Goal: Information Seeking & Learning: Understand process/instructions

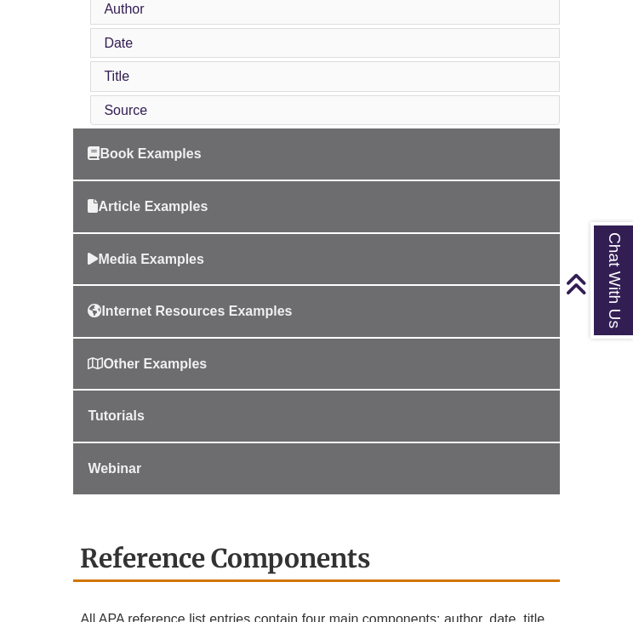
scroll to position [798, 0]
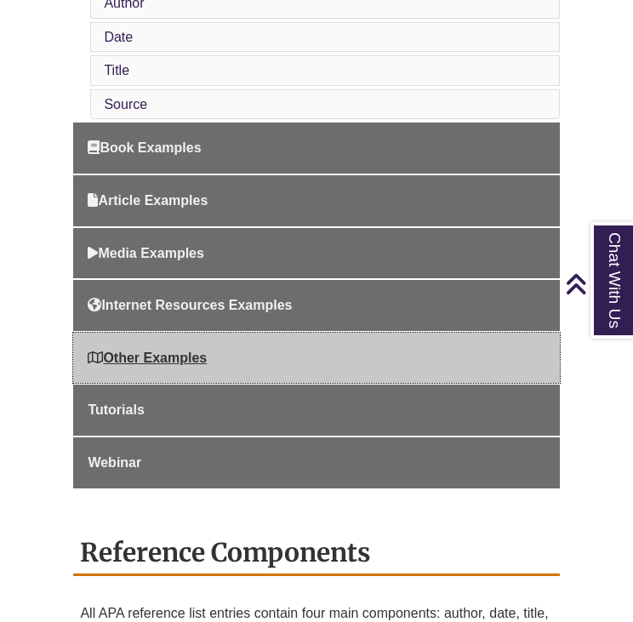
click at [173, 361] on link "Other Examples" at bounding box center [316, 357] width 486 height 51
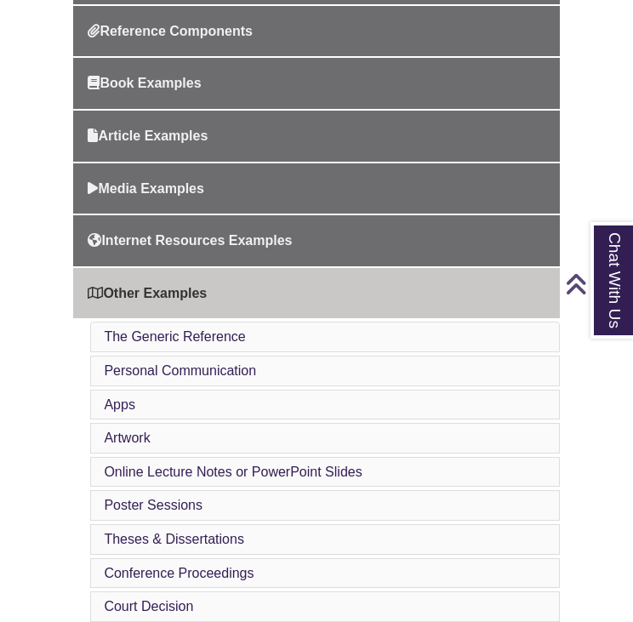
scroll to position [714, 0]
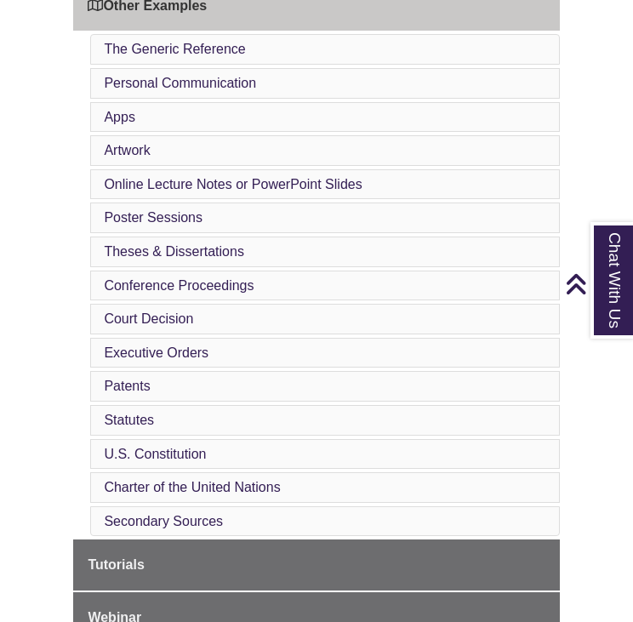
scroll to position [986, 0]
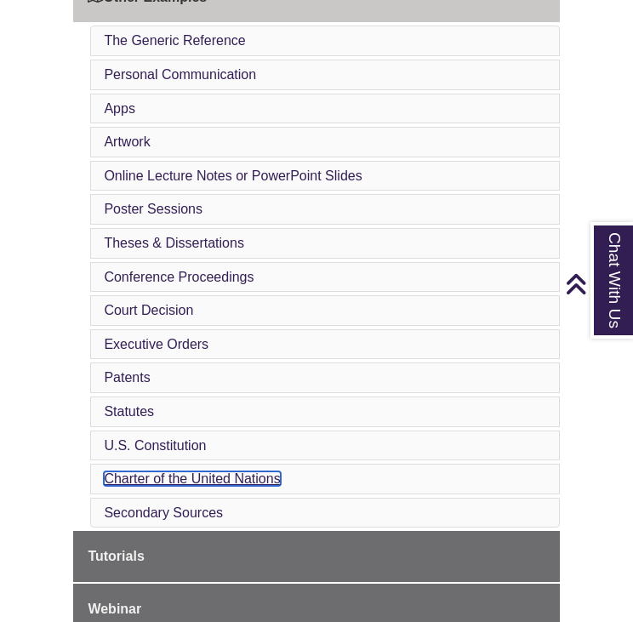
click at [165, 477] on link "Charter of the United Nations" at bounding box center [192, 478] width 176 height 14
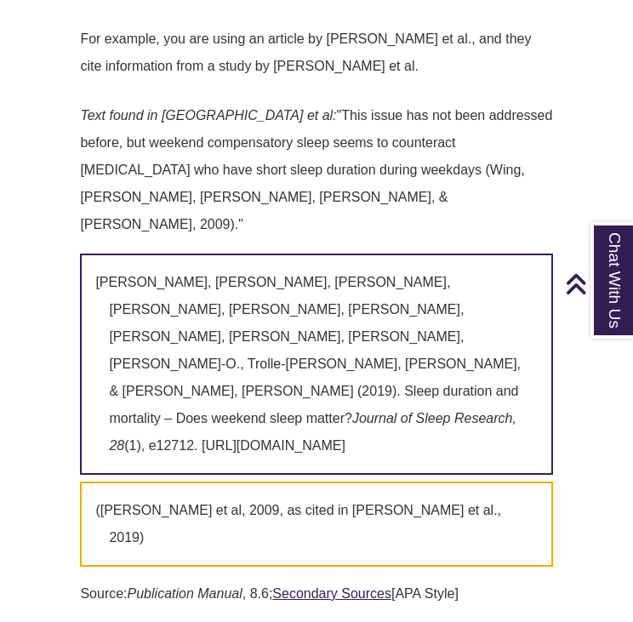
scroll to position [10543, 0]
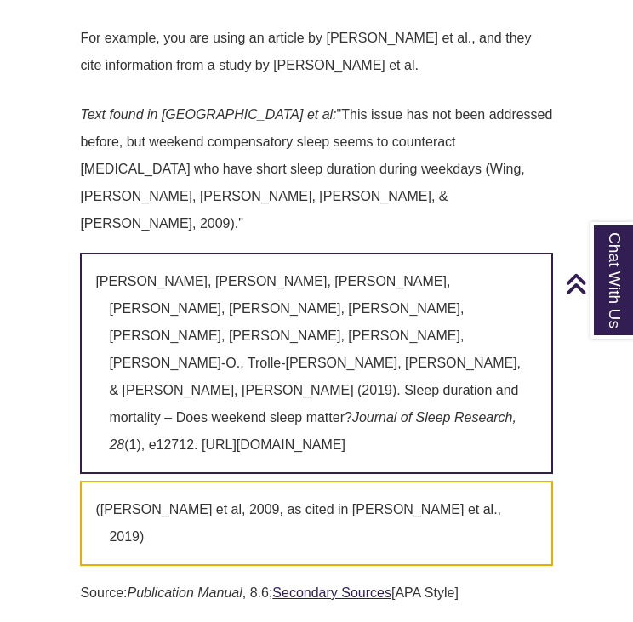
scroll to position [986, 0]
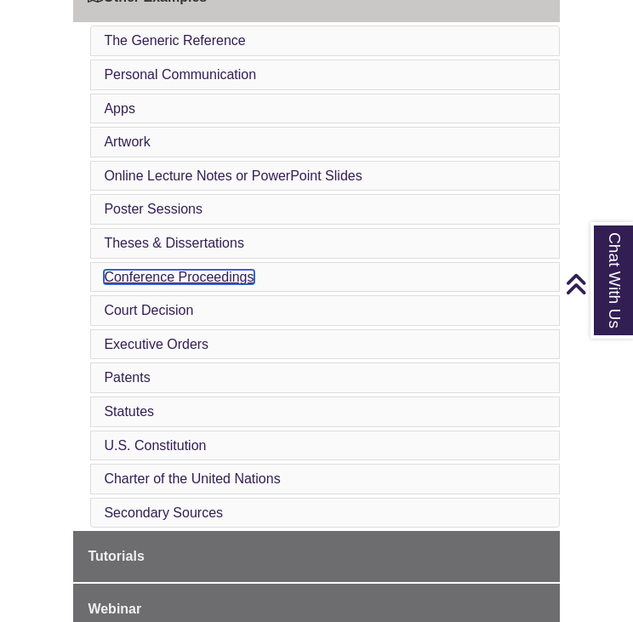
click at [206, 270] on link "Conference Proceedings" at bounding box center [179, 277] width 150 height 14
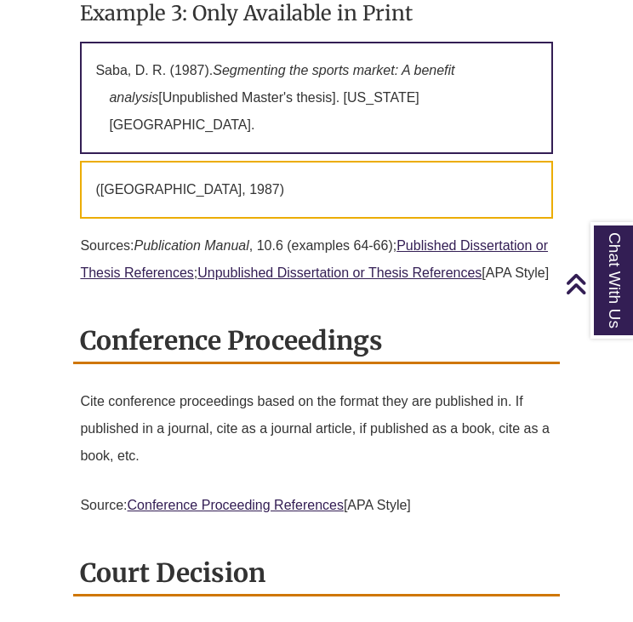
scroll to position [6189, 0]
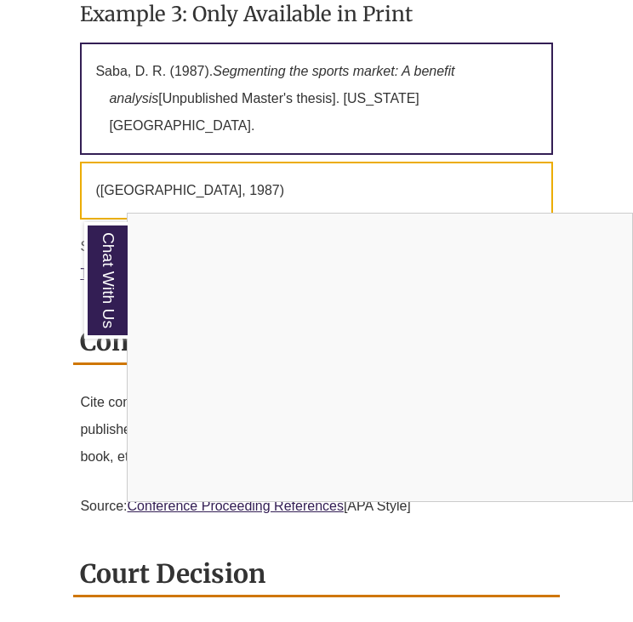
click at [48, 407] on div "Chat With Us" at bounding box center [316, 311] width 633 height 622
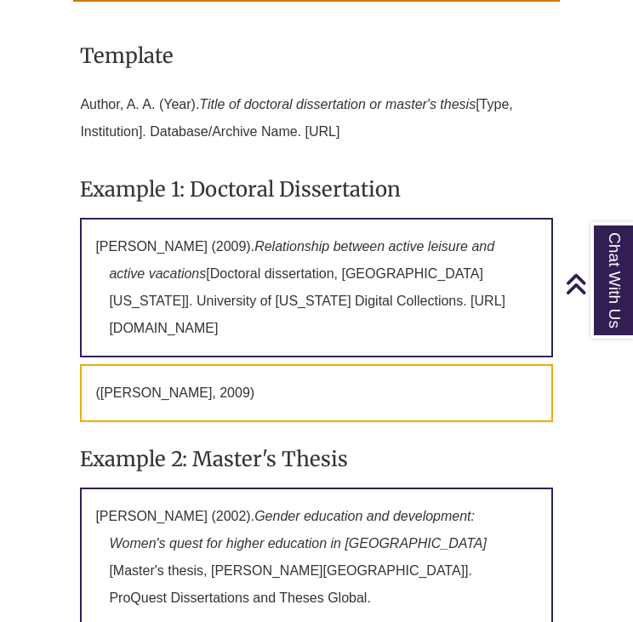
scroll to position [5441, 0]
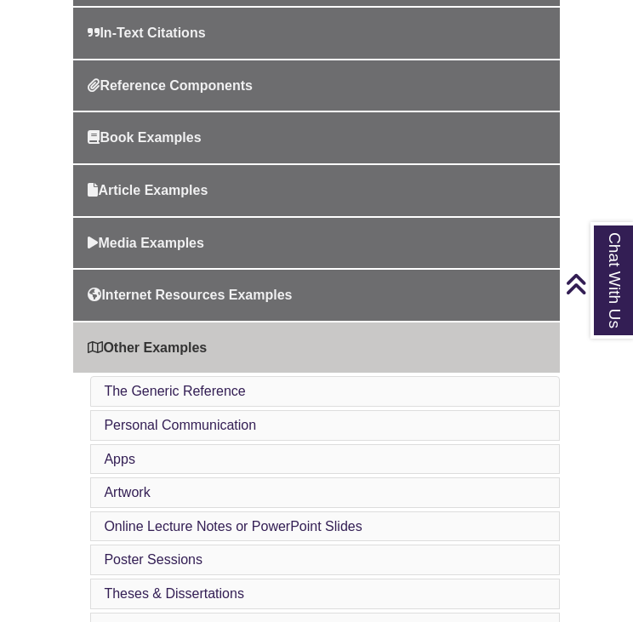
scroll to position [646, 0]
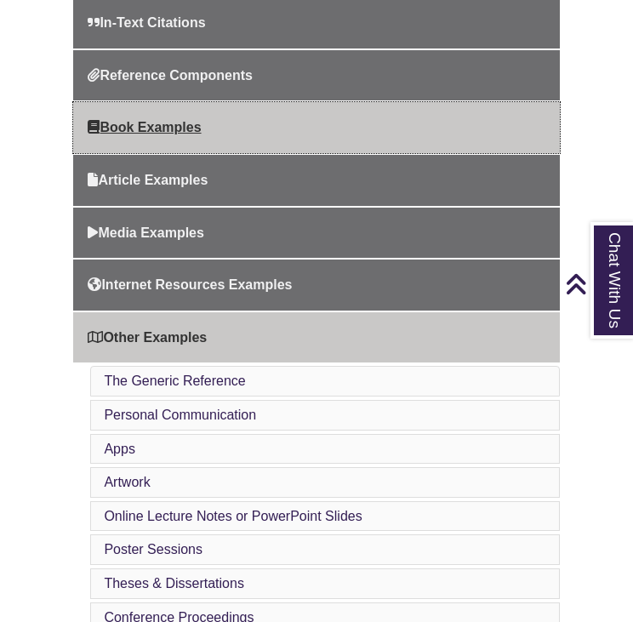
click at [111, 137] on link "Book Examples" at bounding box center [316, 127] width 486 height 51
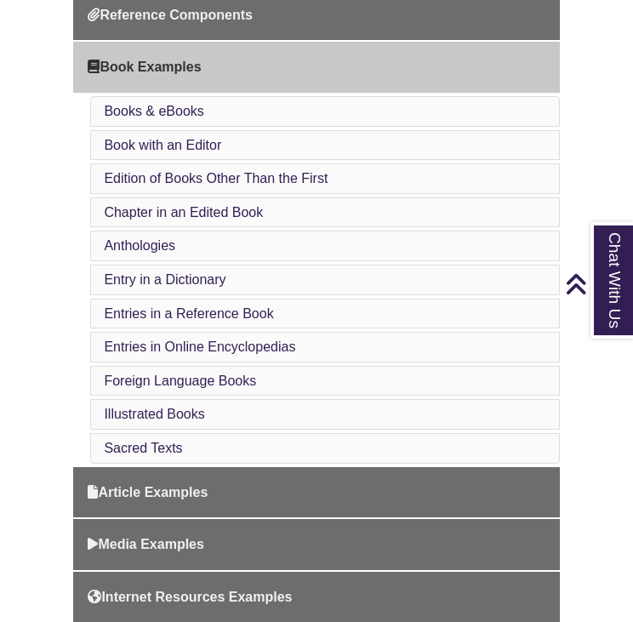
scroll to position [714, 0]
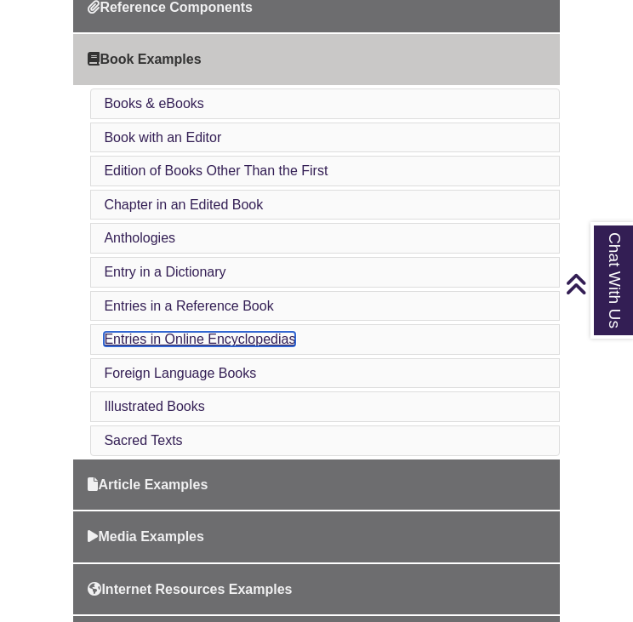
click at [197, 342] on link "Entries in Online Encyclopedias" at bounding box center [199, 339] width 191 height 14
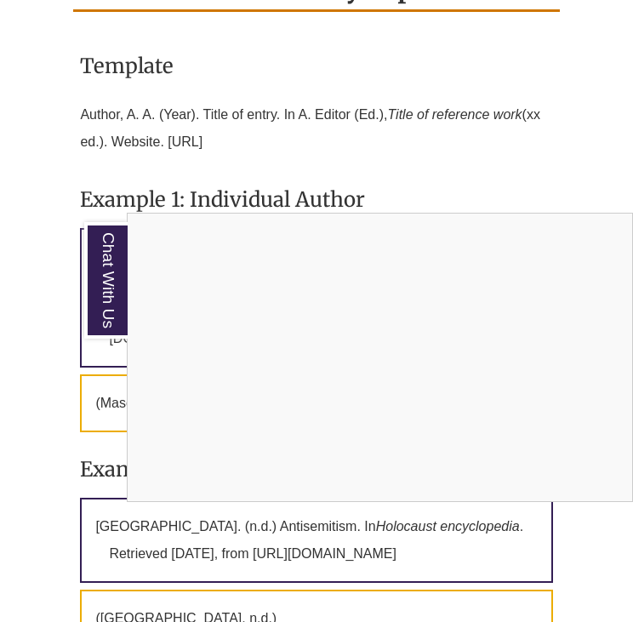
scroll to position [6535, 0]
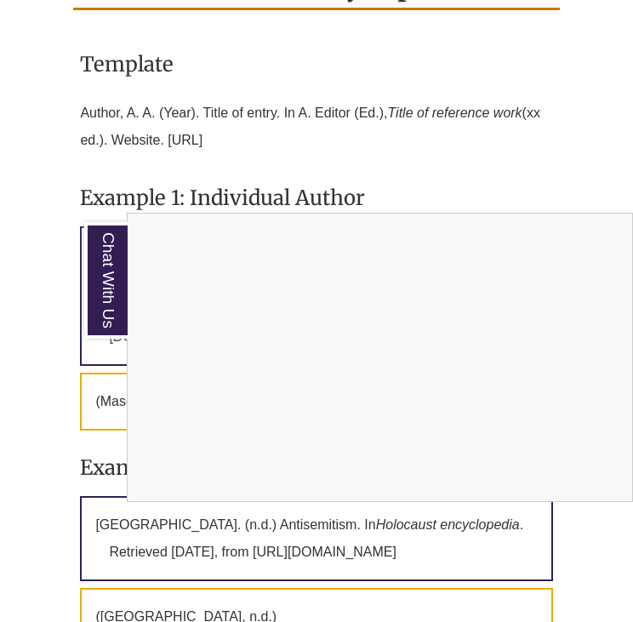
click at [43, 320] on div "Chat With Us" at bounding box center [316, 311] width 633 height 622
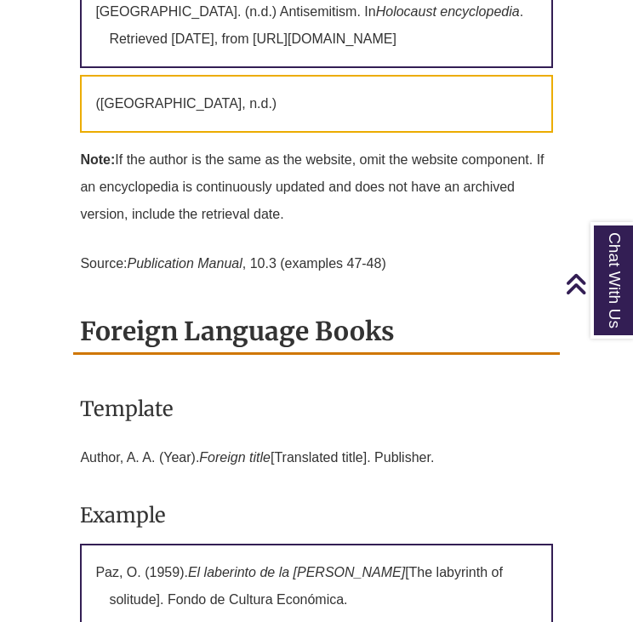
scroll to position [7080, 0]
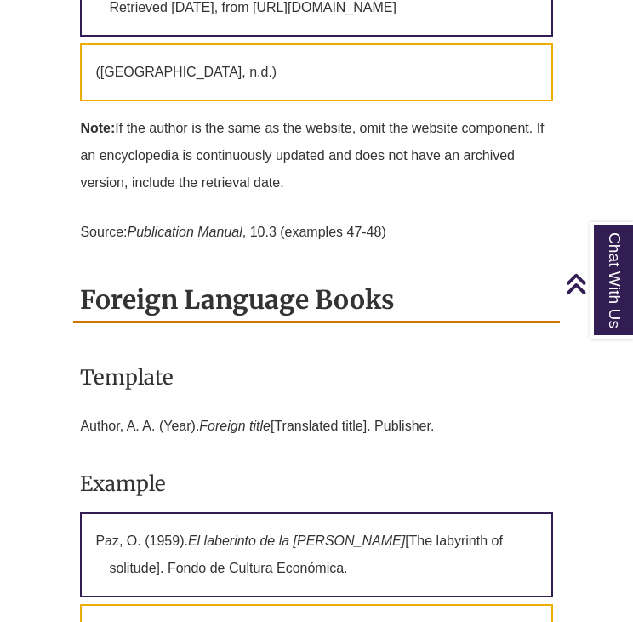
scroll to position [714, 0]
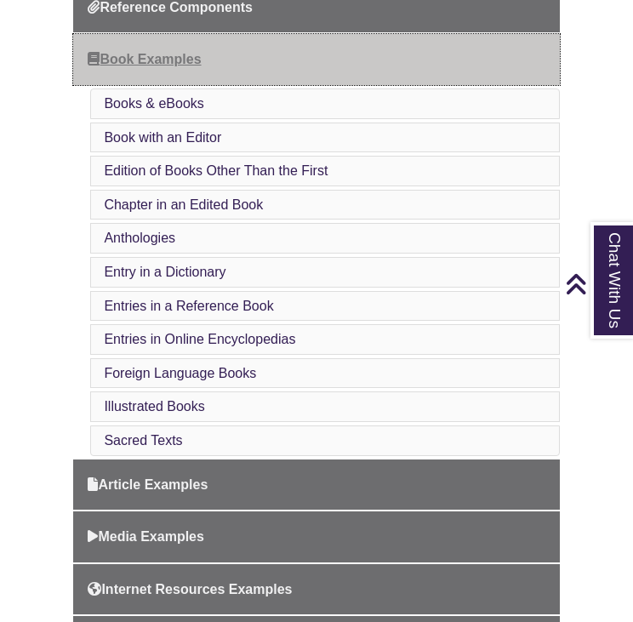
click at [156, 58] on span "Book Examples" at bounding box center [144, 59] width 113 height 14
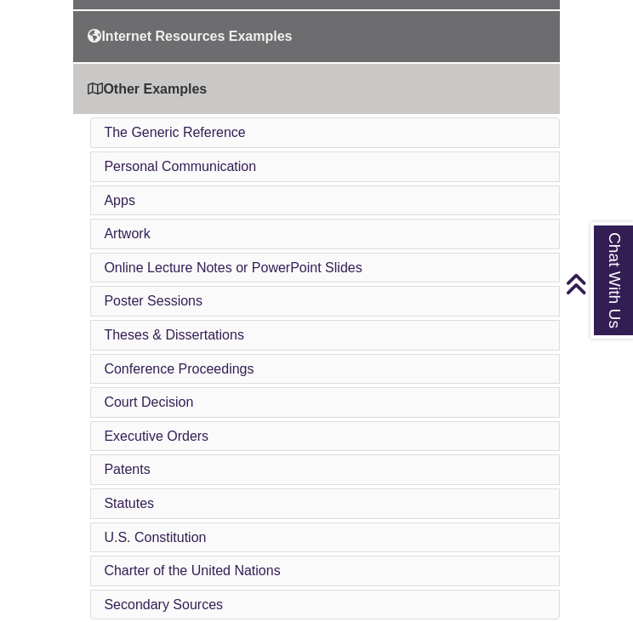
scroll to position [952, 0]
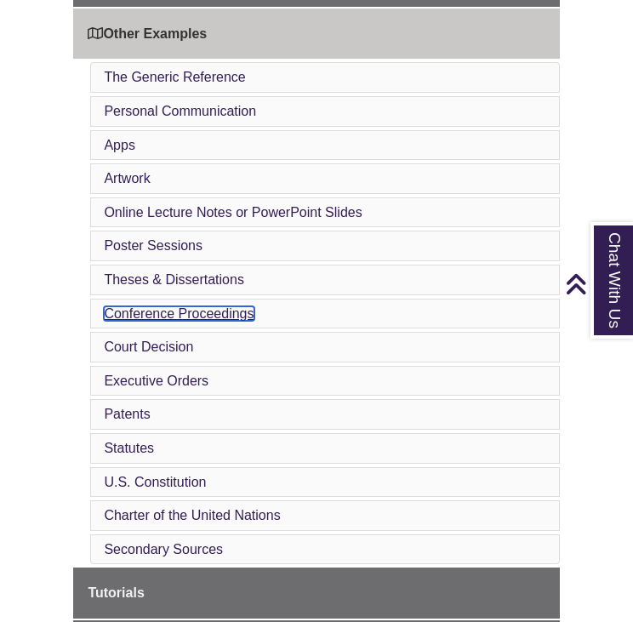
click at [134, 310] on link "Conference Proceedings" at bounding box center [179, 313] width 150 height 14
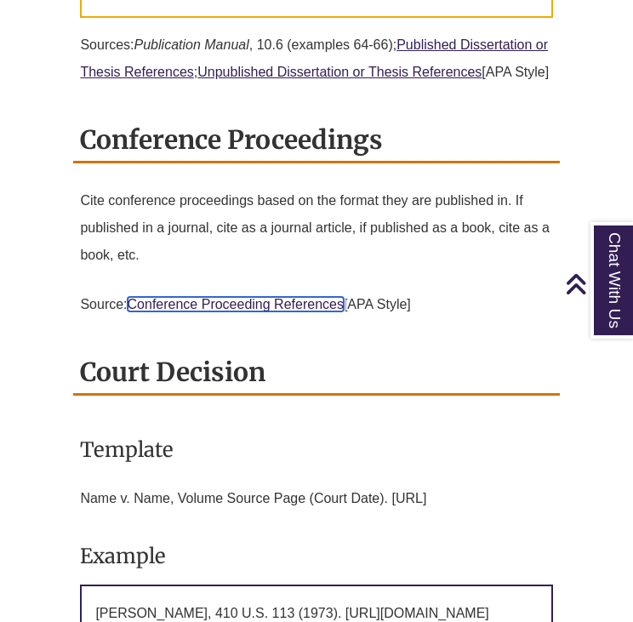
click at [313, 297] on link "Conference Proceeding References" at bounding box center [236, 304] width 216 height 14
click at [210, 297] on link "Conference Proceeding References" at bounding box center [236, 304] width 216 height 14
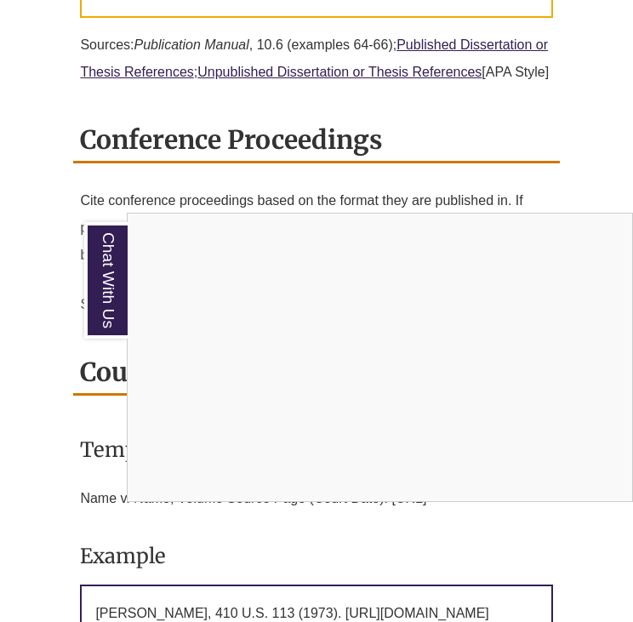
scroll to position [952, 0]
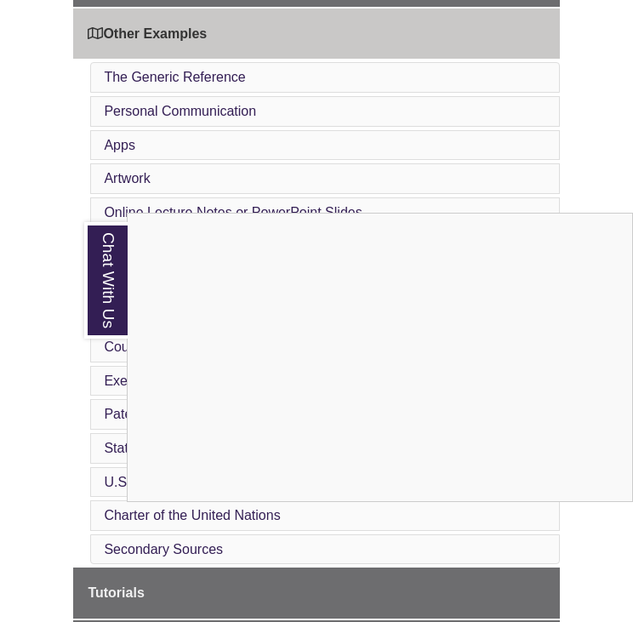
click at [34, 168] on div "Chat With Us" at bounding box center [316, 311] width 633 height 622
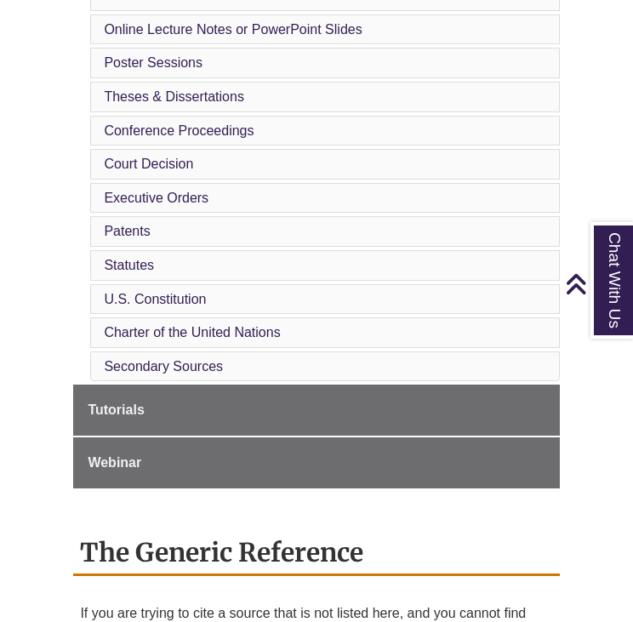
scroll to position [1156, 0]
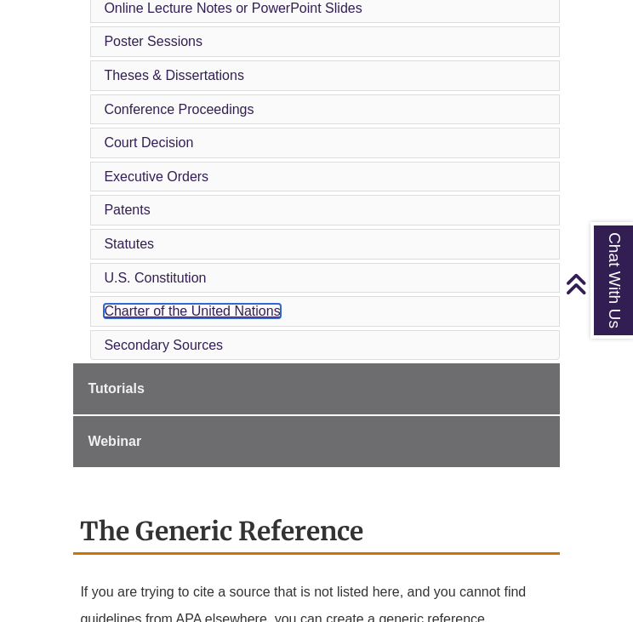
click at [182, 304] on link "Charter of the United Nations" at bounding box center [192, 311] width 176 height 14
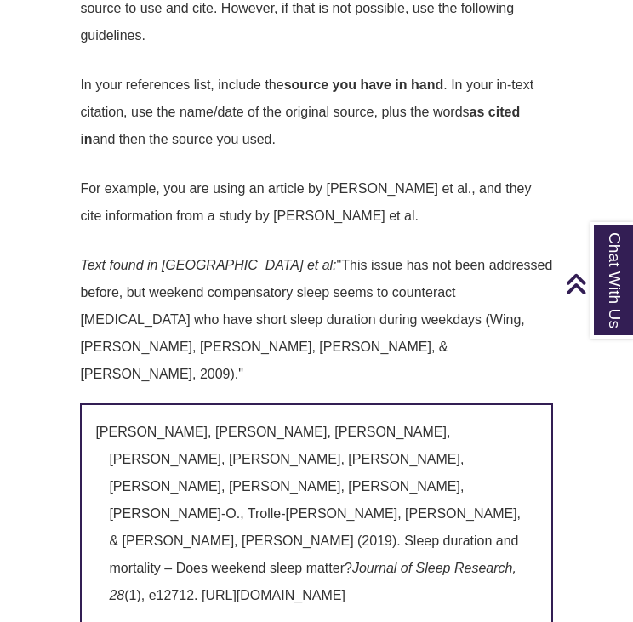
scroll to position [10441, 0]
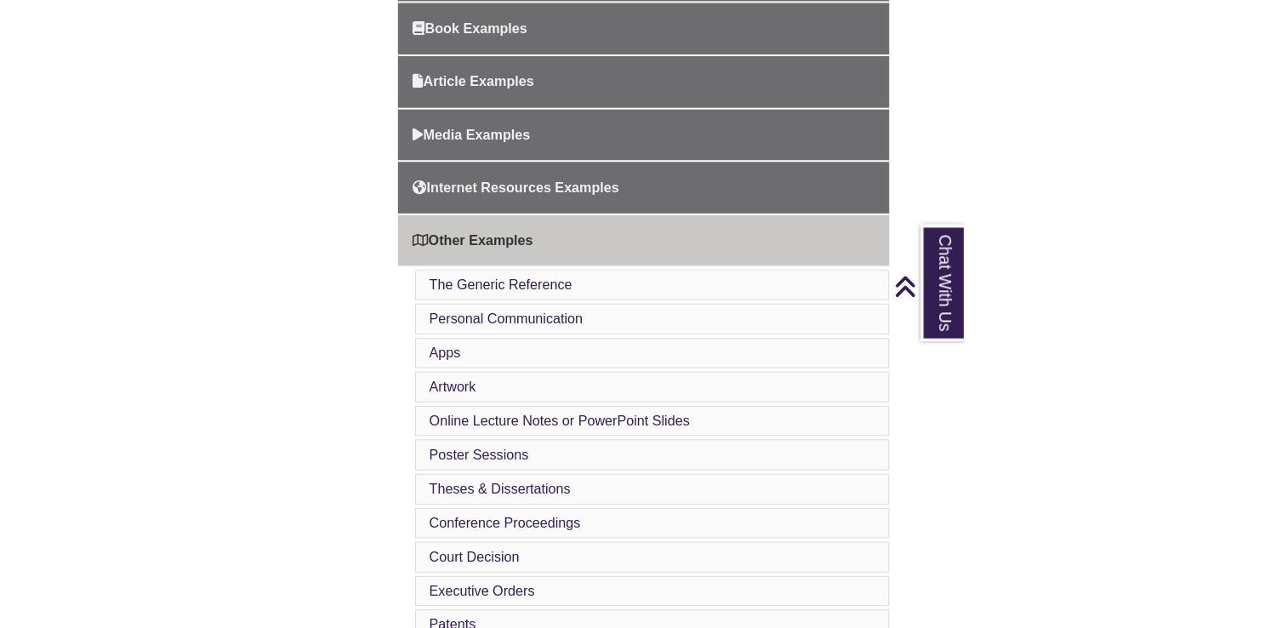
scroll to position [782, 0]
